Goal: Find specific page/section

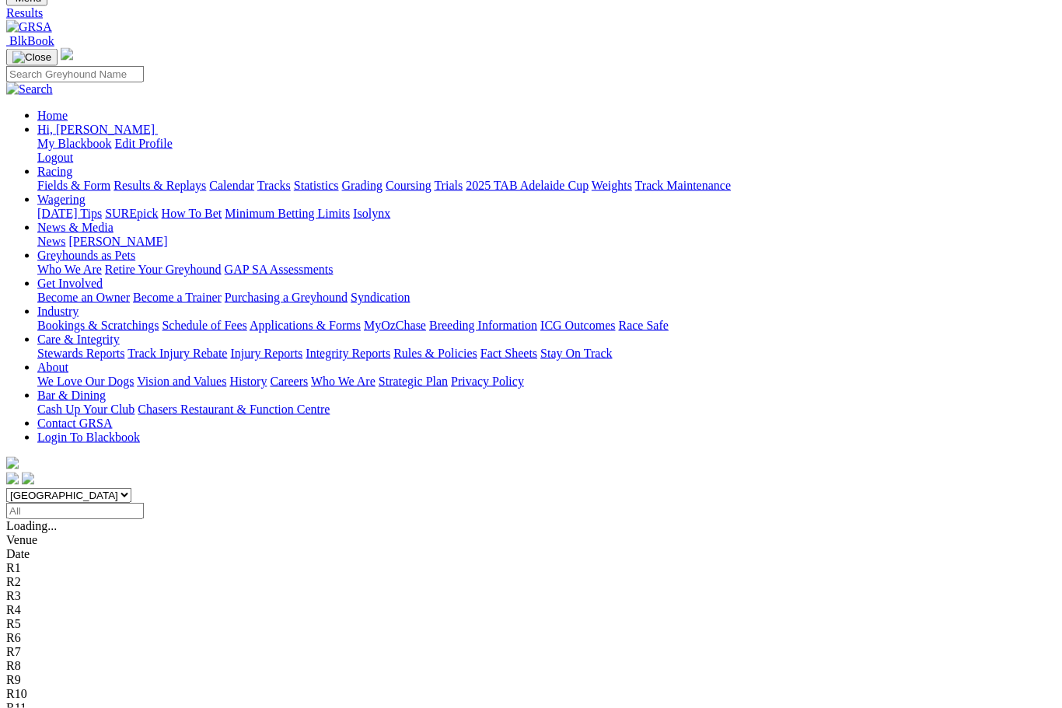
scroll to position [89, 0]
click at [70, 179] on link "Fields & Form" at bounding box center [73, 185] width 73 height 13
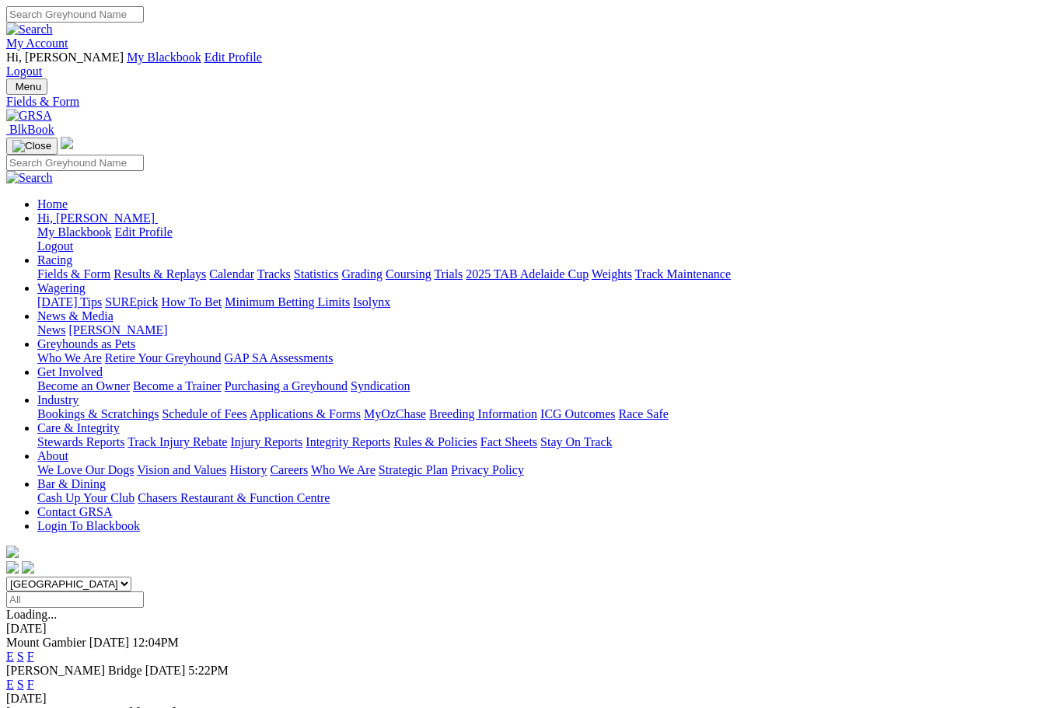
click at [34, 650] on link "F" at bounding box center [30, 656] width 7 height 13
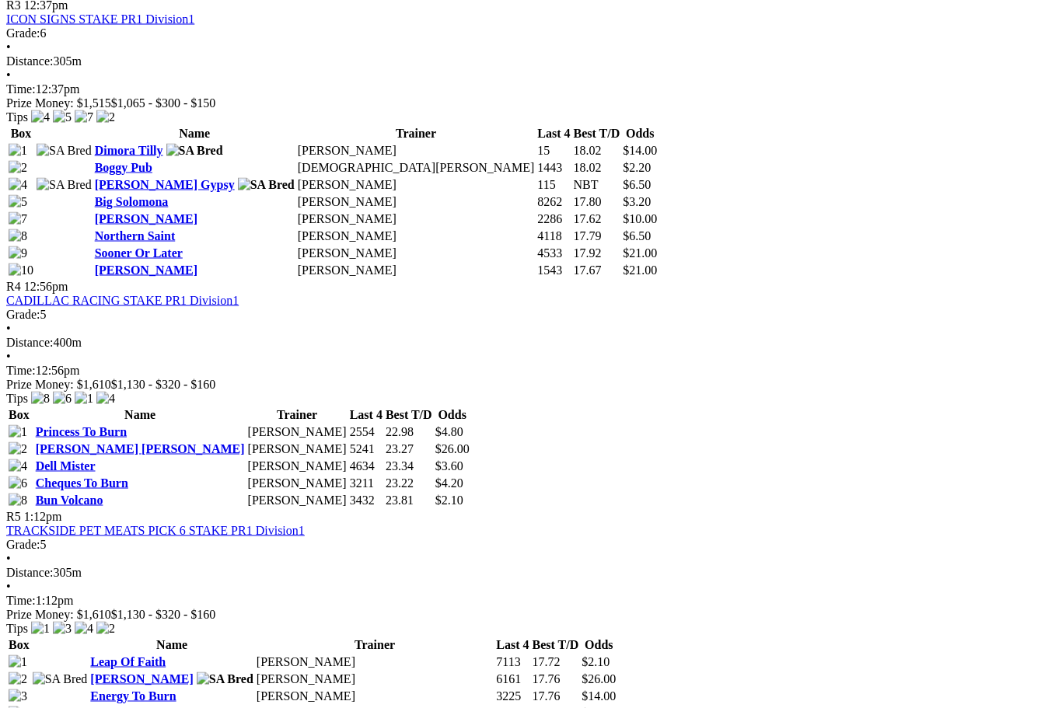
scroll to position [1394, 0]
